Goal: Task Accomplishment & Management: Use online tool/utility

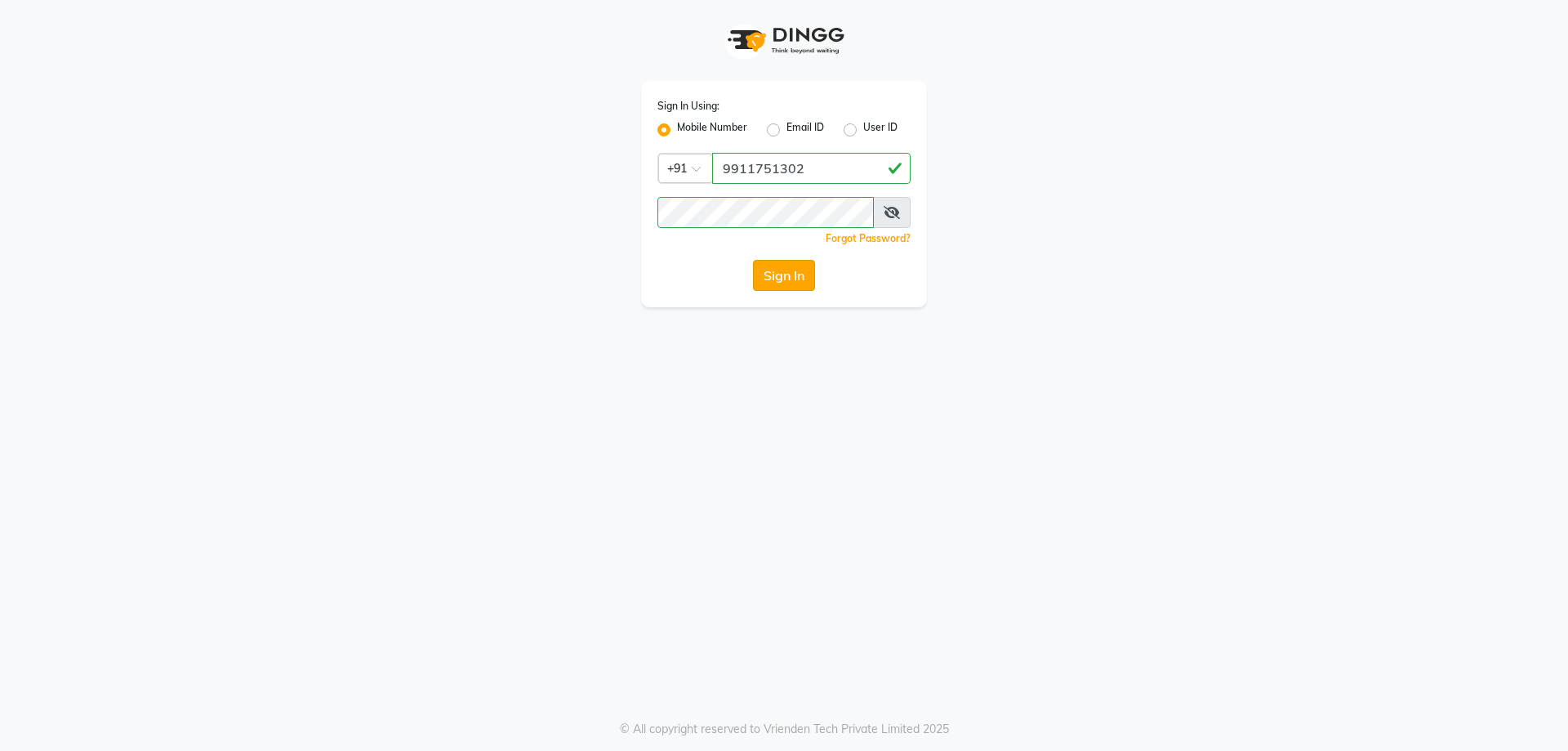
click at [789, 281] on button "Sign In" at bounding box center [784, 275] width 62 height 31
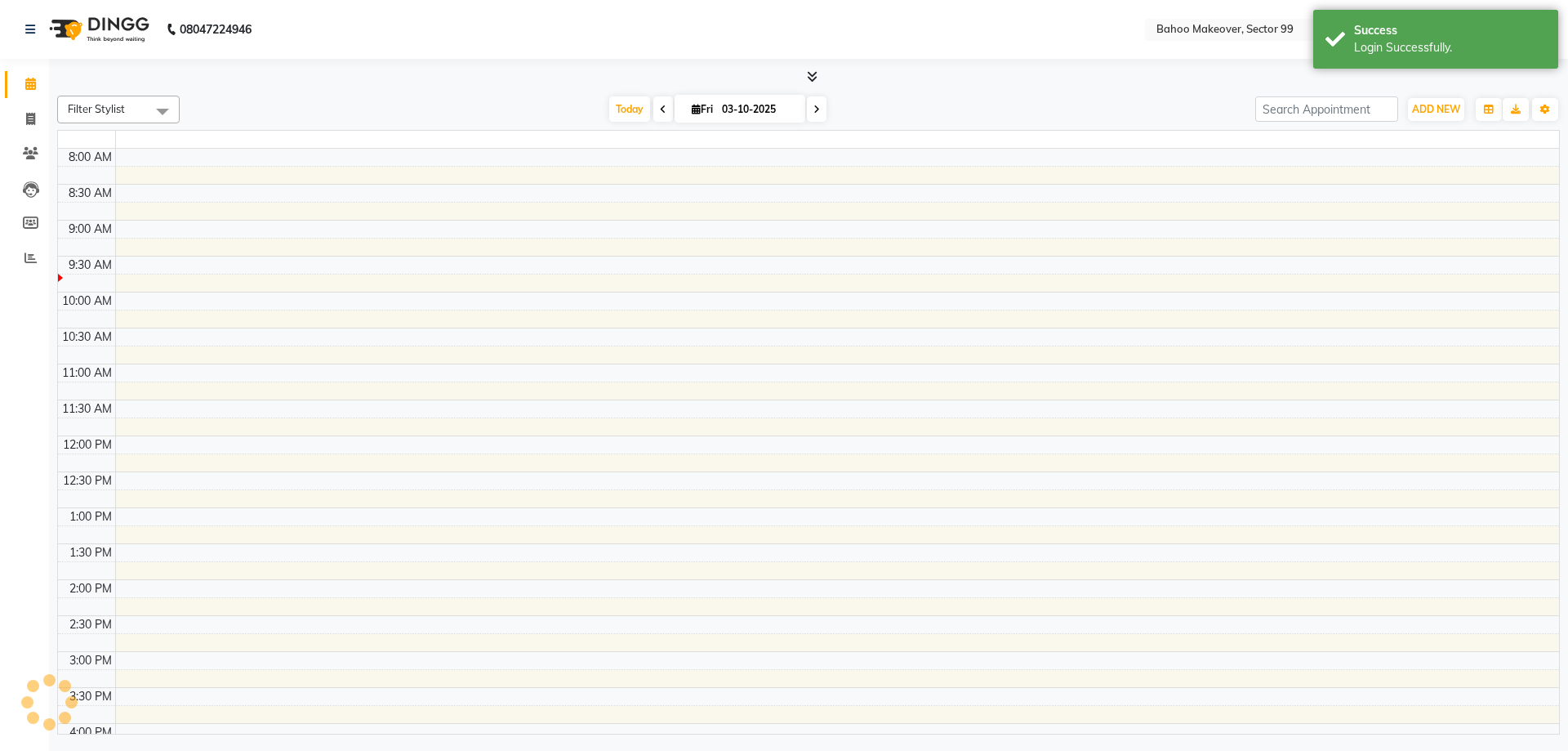
select select "en"
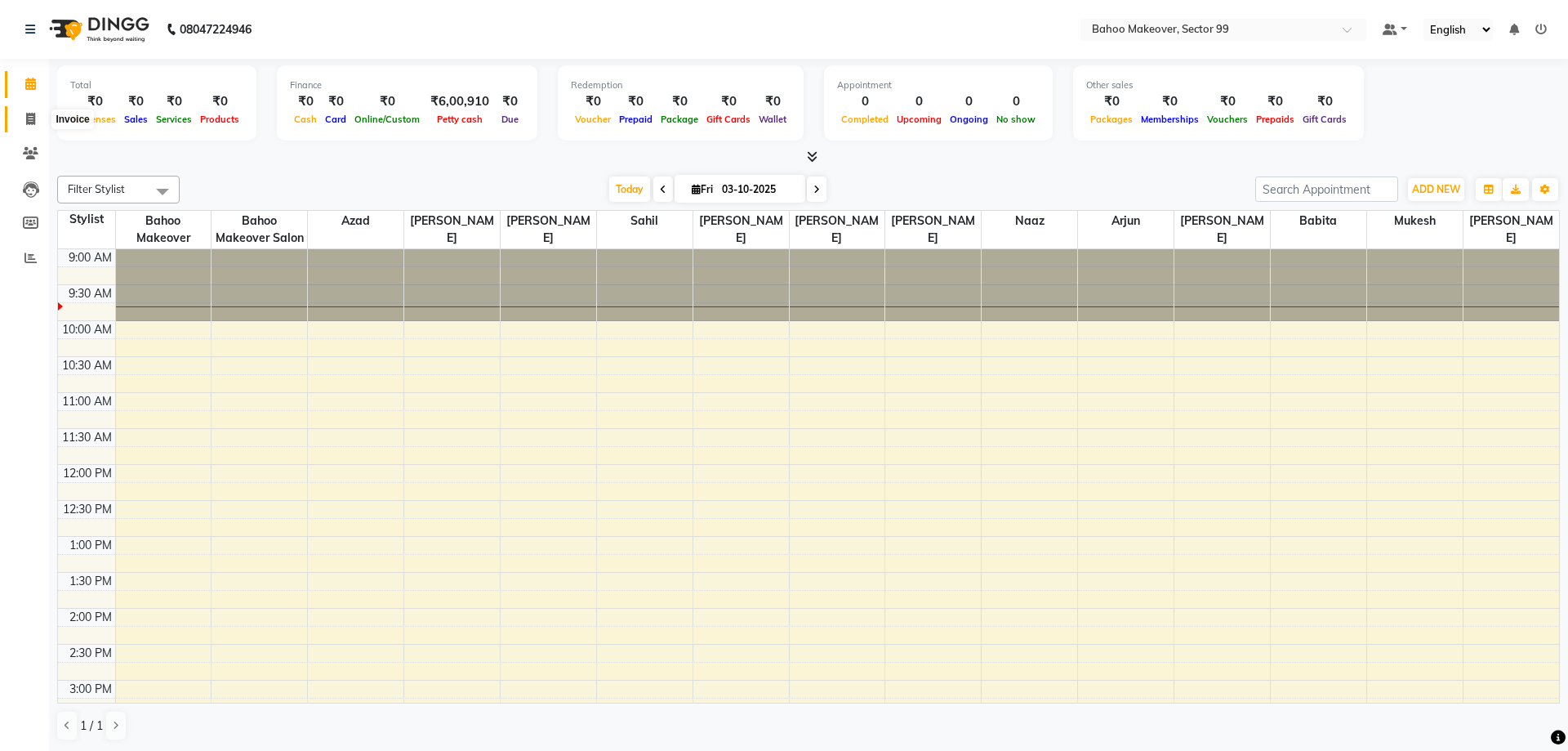
click at [33, 122] on icon at bounding box center [30, 118] width 9 height 12
select select "service"
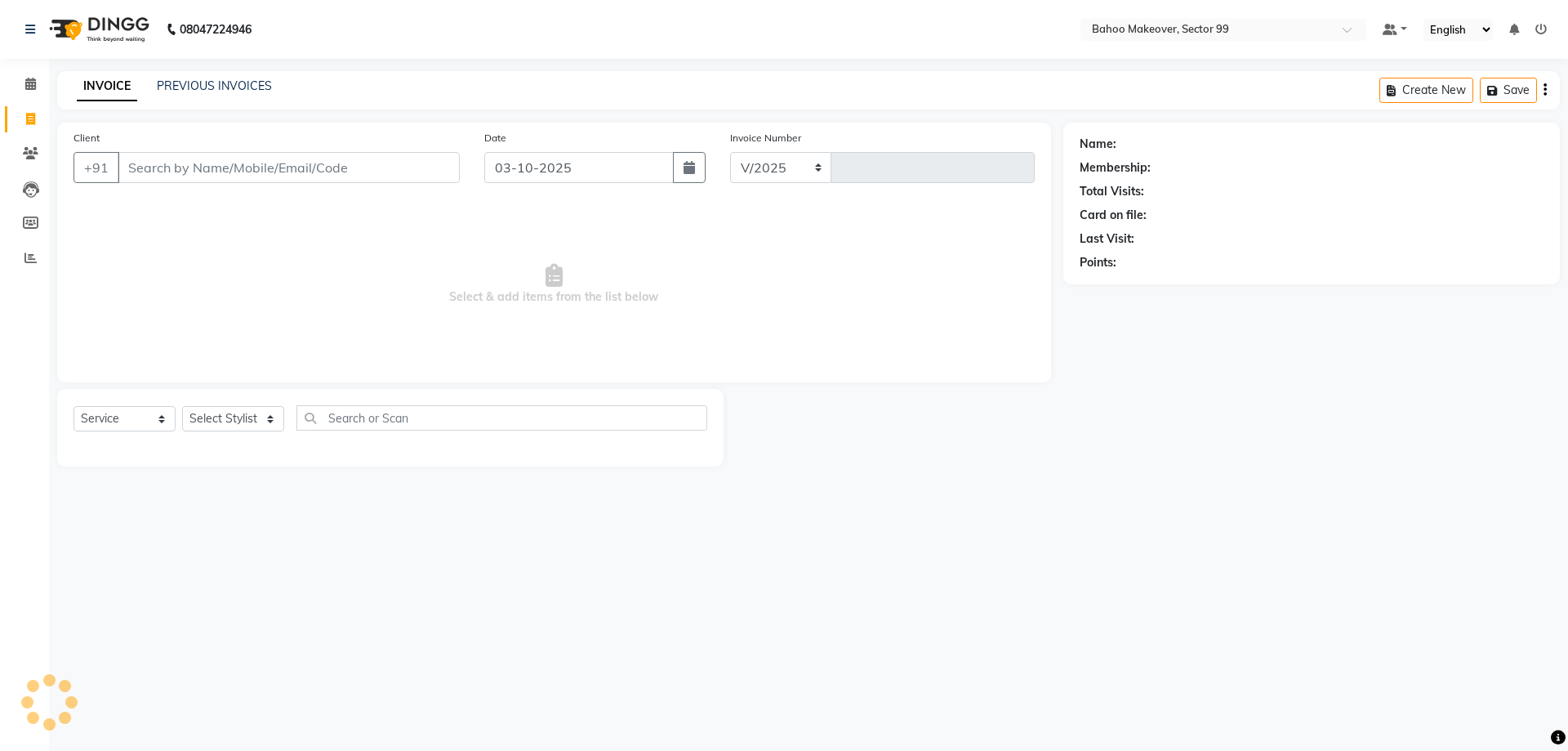
select select "6856"
type input "3601"
select select "membership"
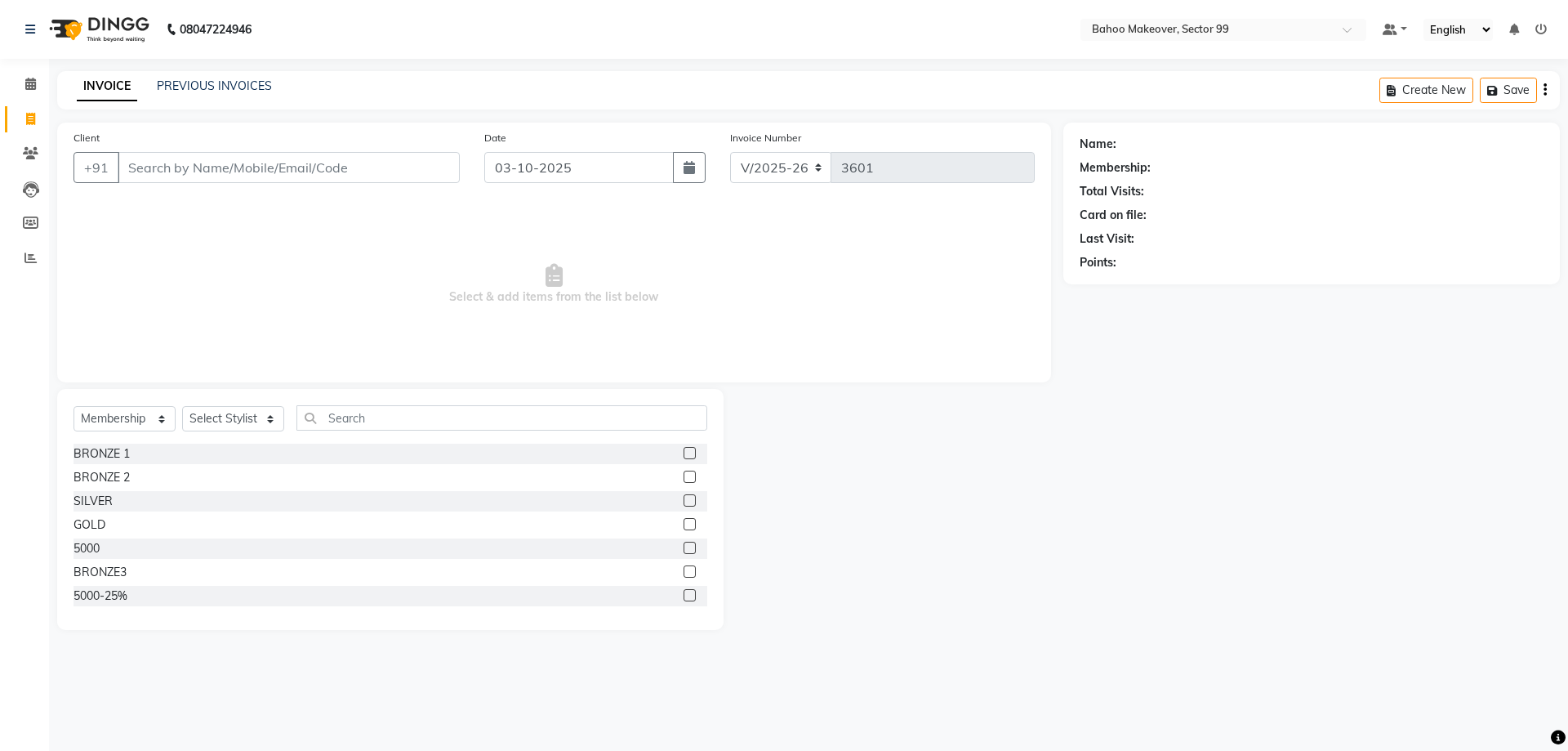
click at [211, 97] on div "INVOICE PREVIOUS INVOICES Create New Save" at bounding box center [808, 90] width 1503 height 38
click at [216, 85] on link "PREVIOUS INVOICES" at bounding box center [214, 85] width 115 height 14
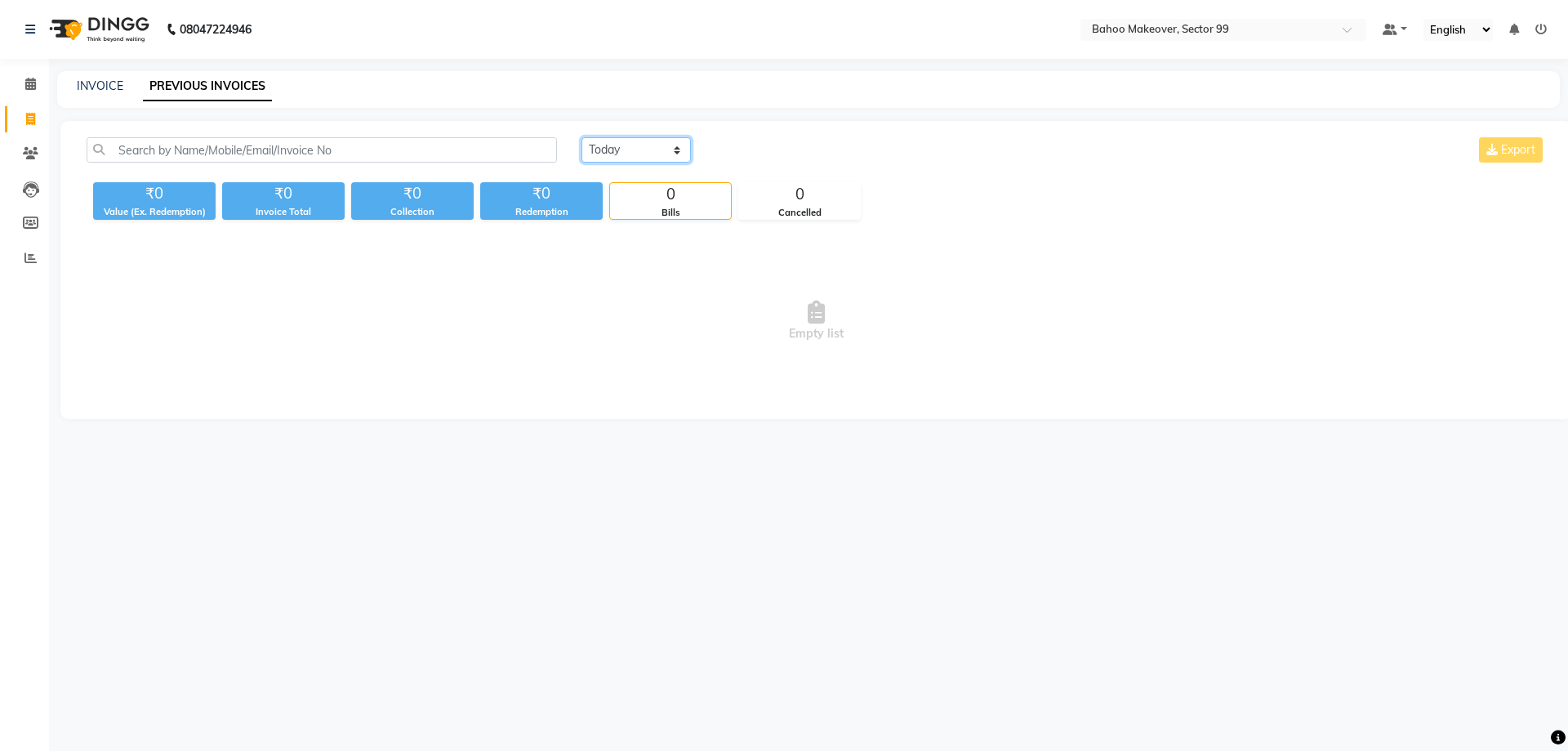
click at [582, 137] on select "[DATE] [DATE] Custom Range" at bounding box center [637, 150] width 109 height 25
select select "[DATE]"
click option "Yesterday" at bounding box center [0, 0] width 0 height 0
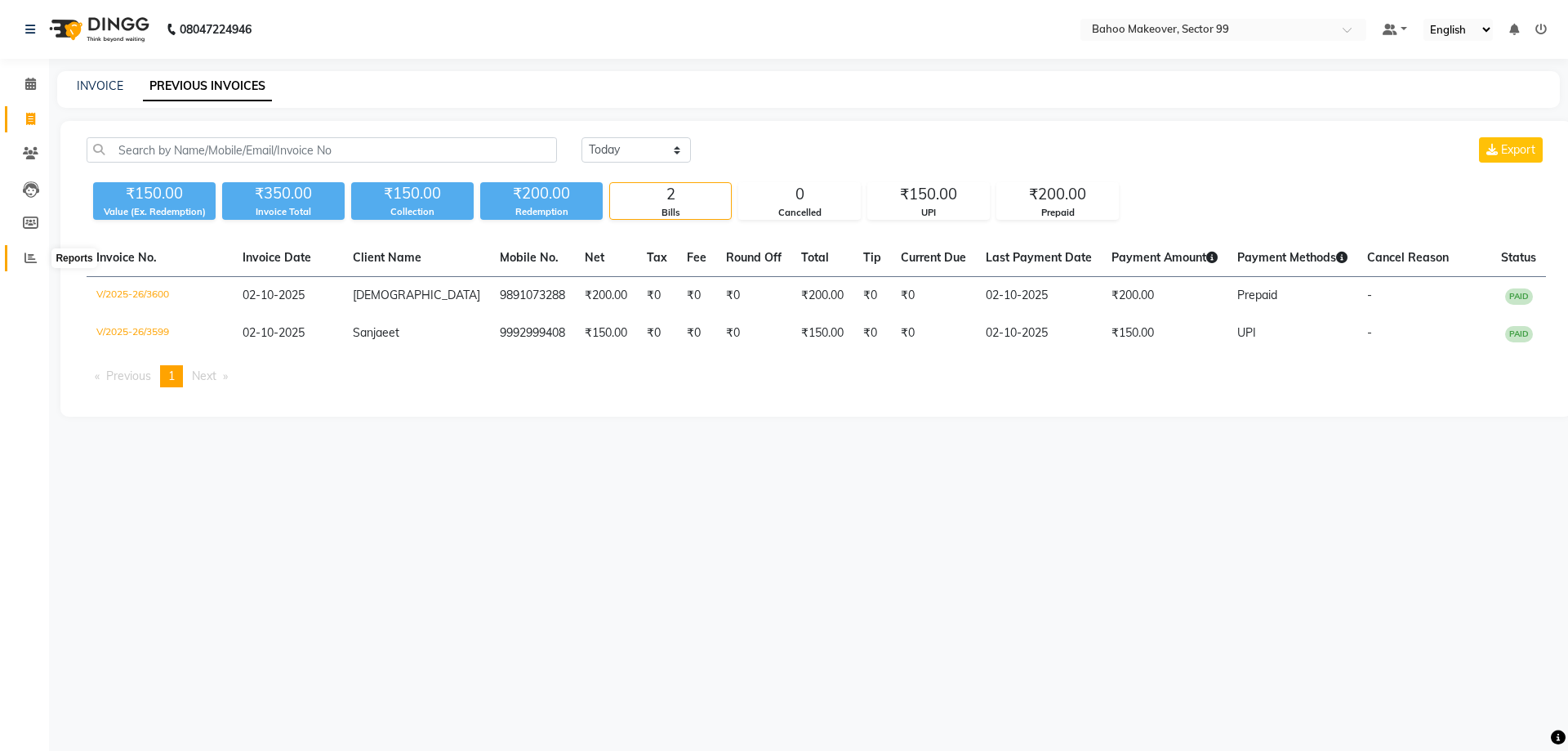
click at [32, 254] on icon at bounding box center [31, 257] width 12 height 12
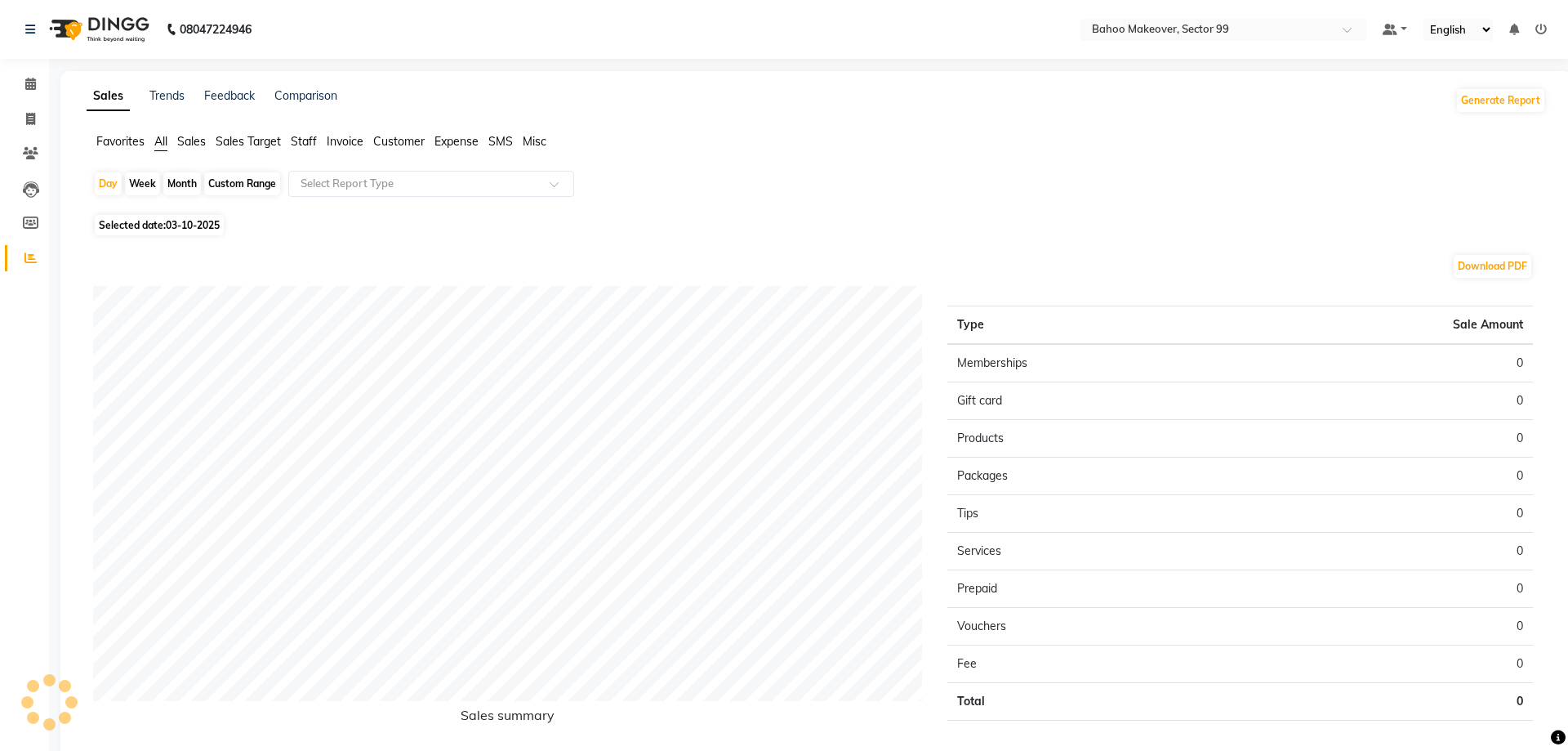
click at [168, 183] on div "Month" at bounding box center [181, 183] width 37 height 23
select select "10"
select select "2025"
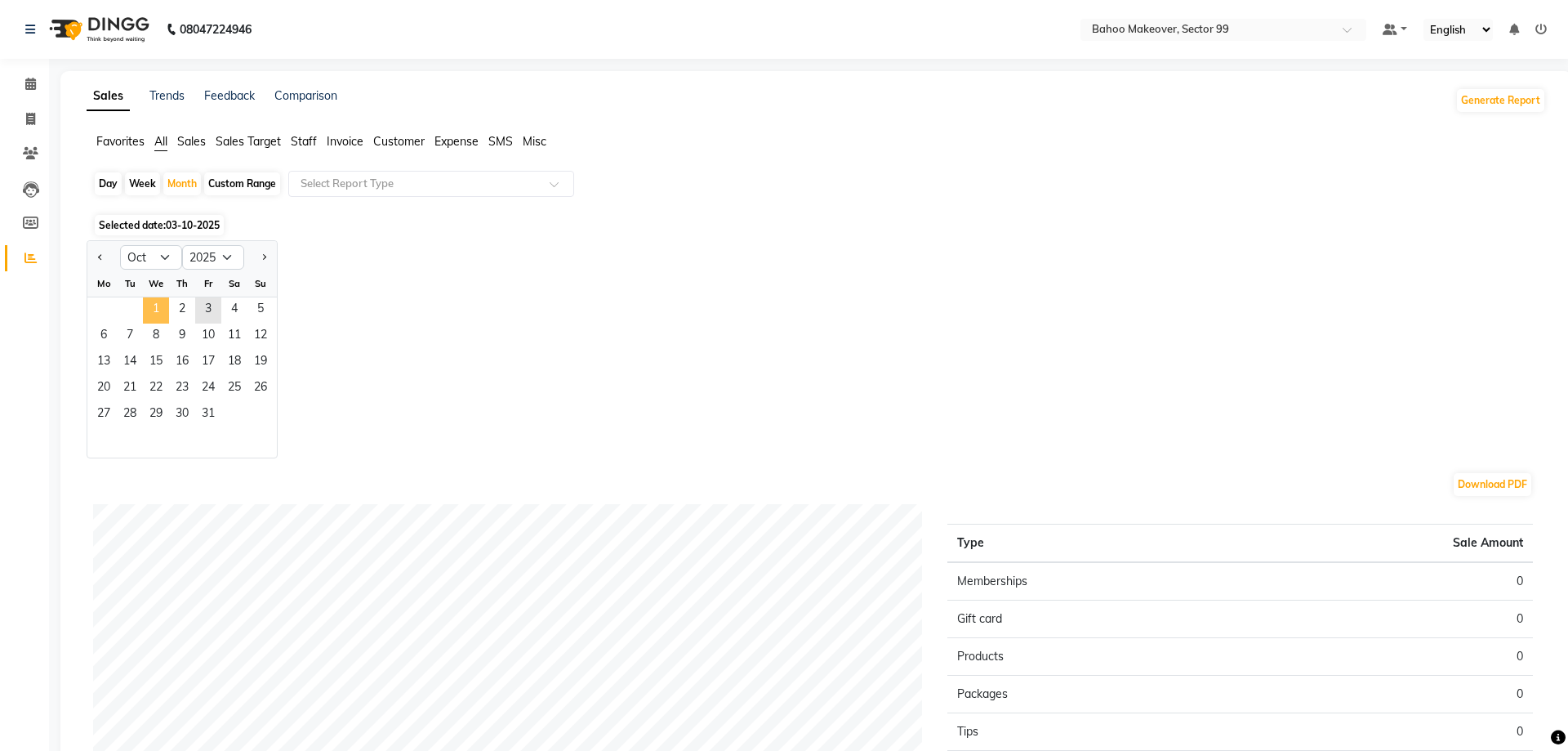
click at [150, 301] on span "1" at bounding box center [156, 310] width 26 height 26
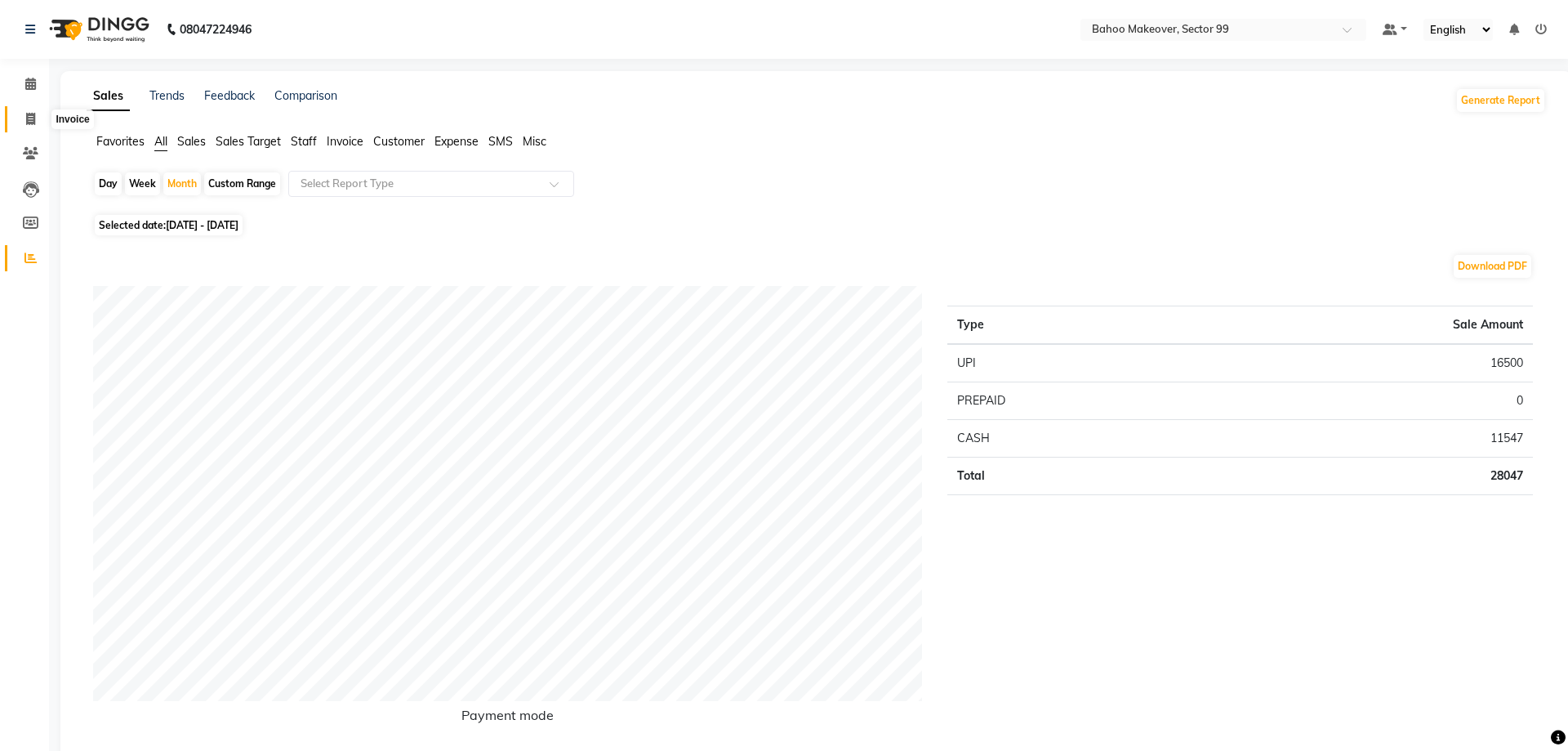
click at [37, 117] on span at bounding box center [31, 120] width 29 height 19
select select "service"
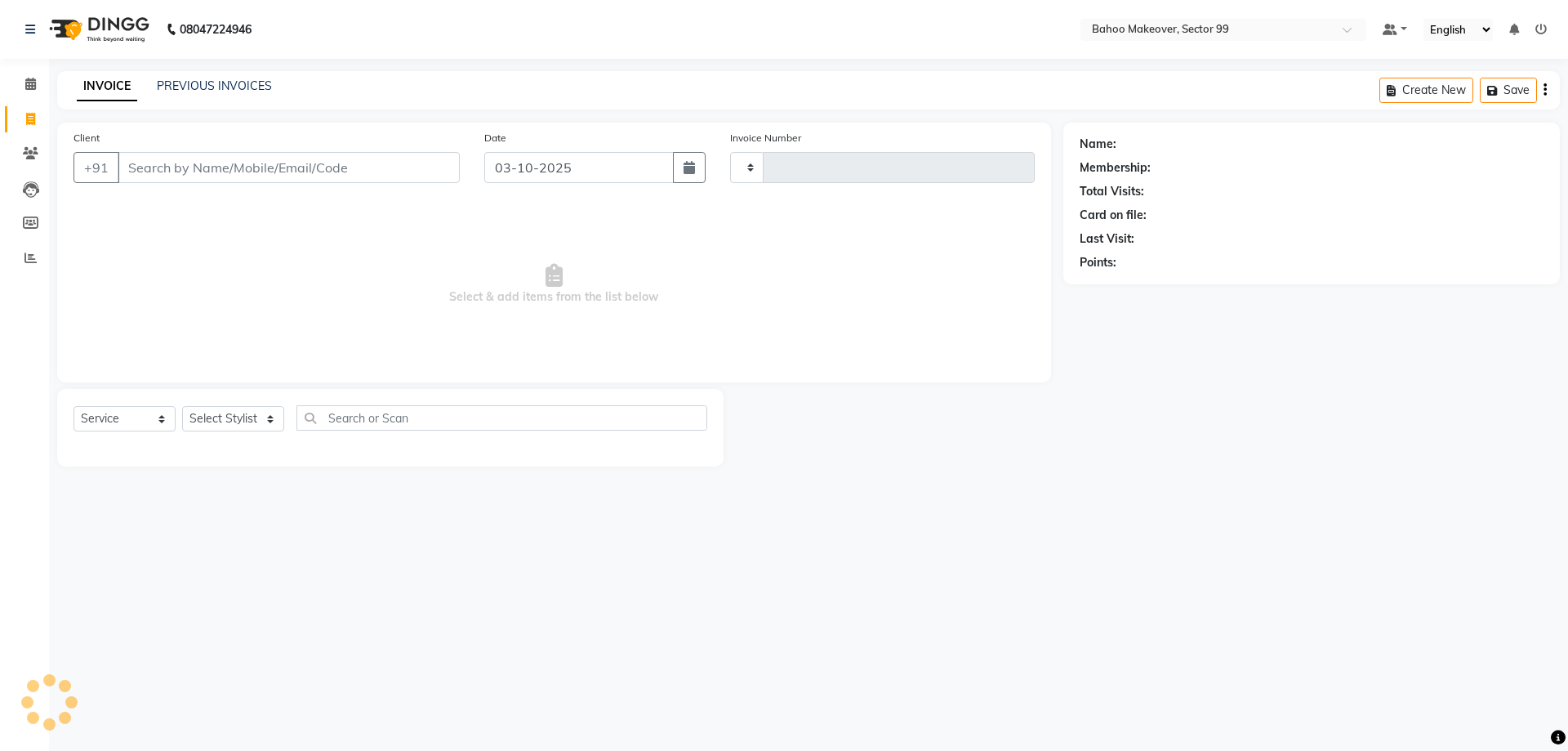
type input "3601"
select select "6856"
select select "membership"
